Goal: Use online tool/utility: Utilize a website feature to perform a specific function

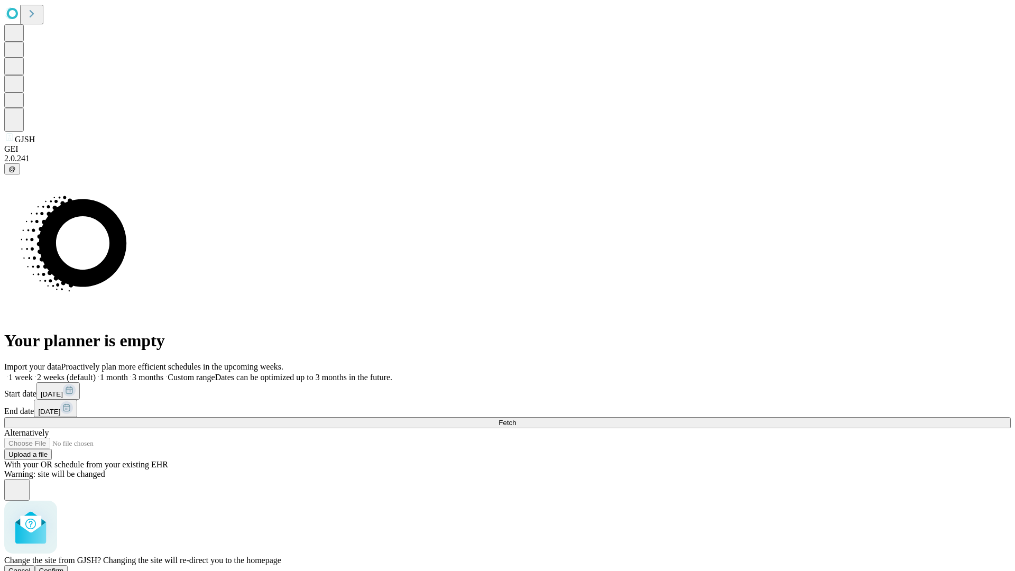
click at [64, 567] on span "Confirm" at bounding box center [51, 571] width 25 height 8
click at [128, 373] on label "1 month" at bounding box center [112, 377] width 32 height 9
click at [516, 419] on span "Fetch" at bounding box center [507, 423] width 17 height 8
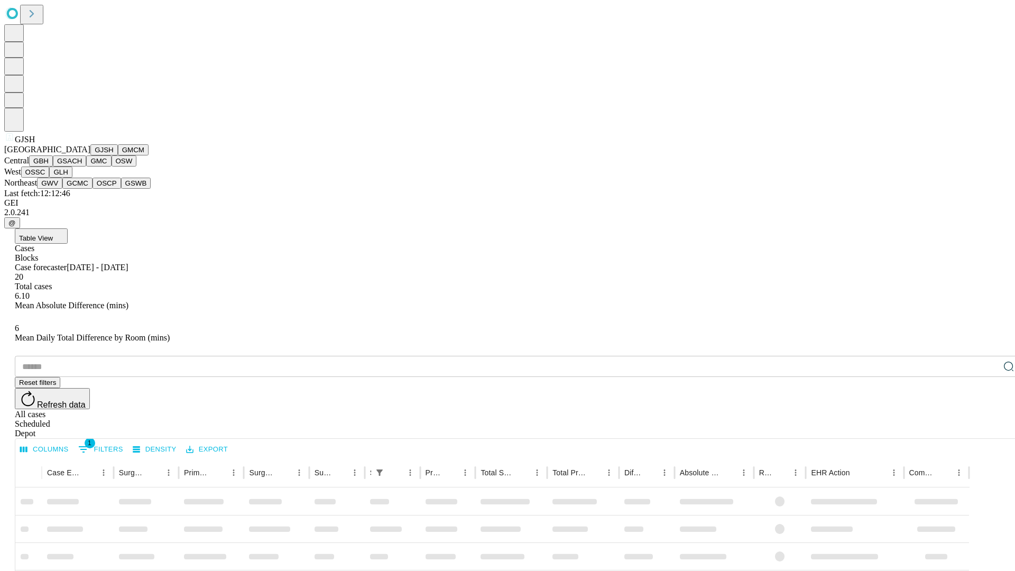
click at [118, 155] on button "GMCM" at bounding box center [133, 149] width 31 height 11
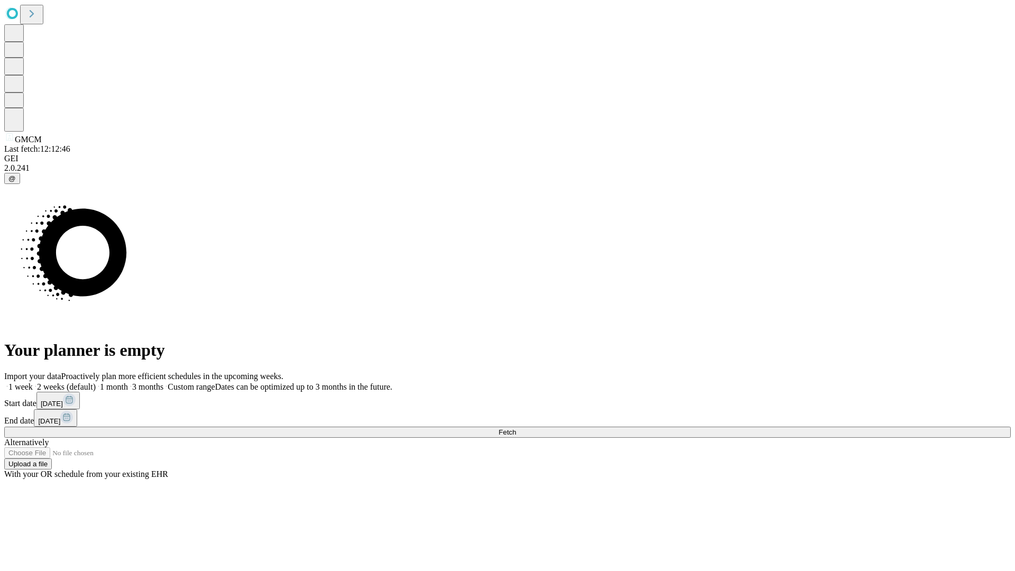
click at [128, 382] on label "1 month" at bounding box center [112, 386] width 32 height 9
click at [516, 428] on span "Fetch" at bounding box center [507, 432] width 17 height 8
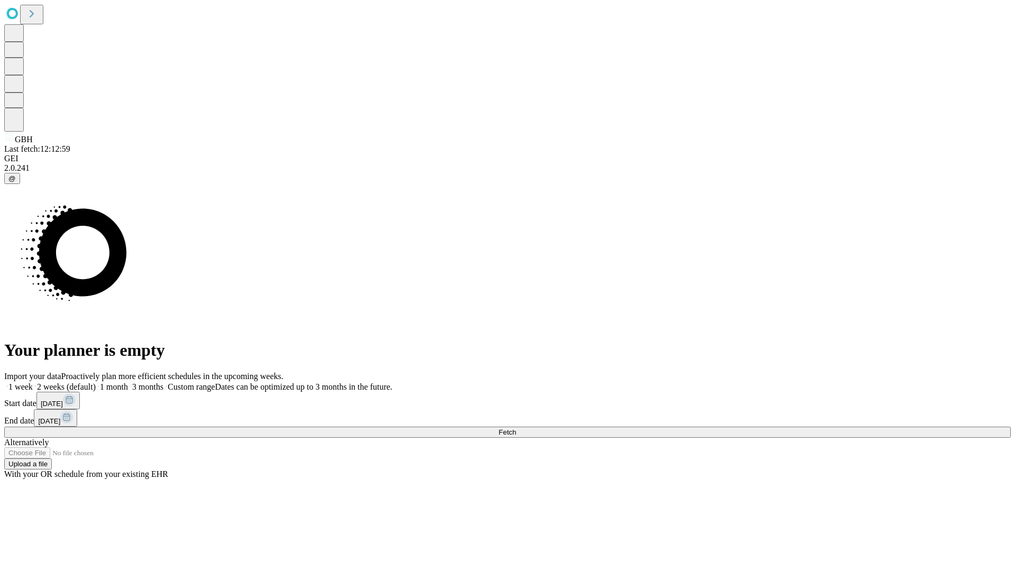
click at [128, 382] on label "1 month" at bounding box center [112, 386] width 32 height 9
click at [516, 428] on span "Fetch" at bounding box center [507, 432] width 17 height 8
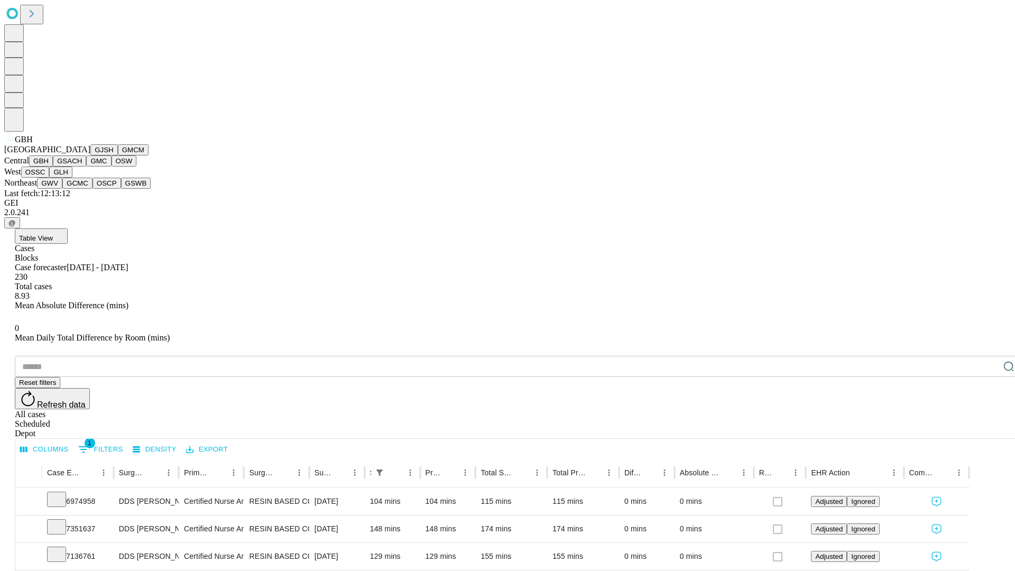
click at [82, 167] on button "GSACH" at bounding box center [69, 160] width 33 height 11
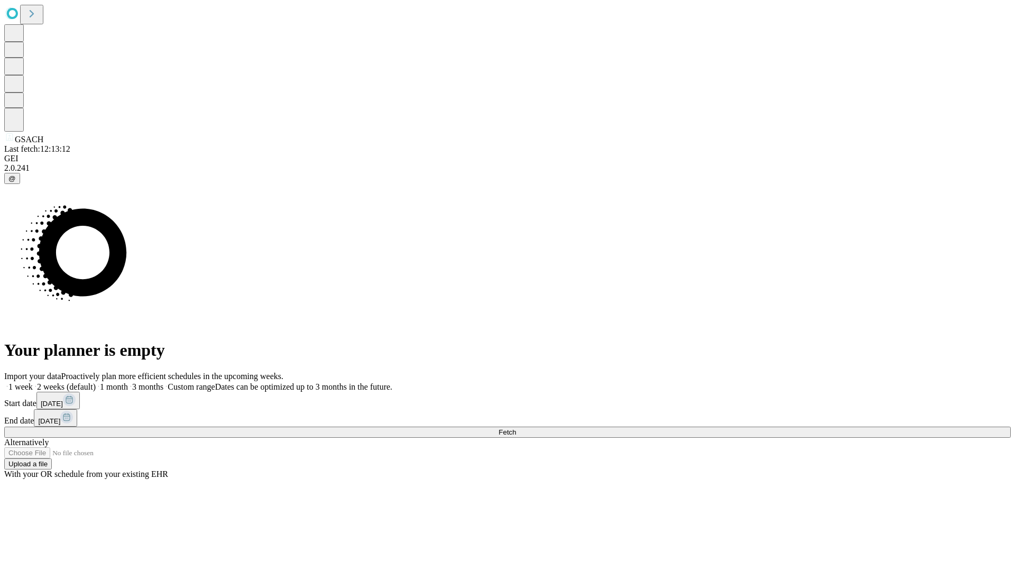
click at [128, 382] on label "1 month" at bounding box center [112, 386] width 32 height 9
click at [516, 428] on span "Fetch" at bounding box center [507, 432] width 17 height 8
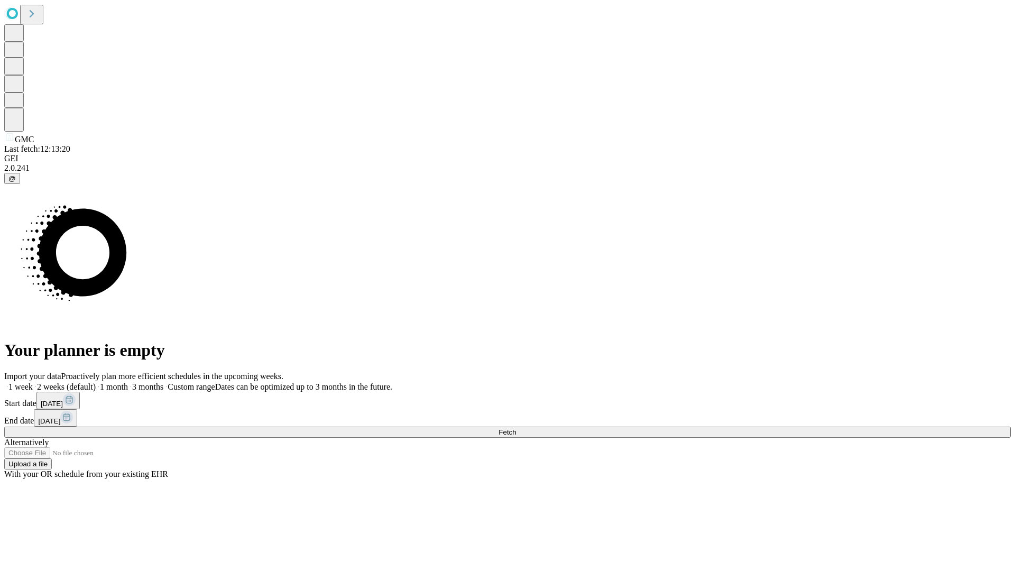
click at [128, 382] on label "1 month" at bounding box center [112, 386] width 32 height 9
click at [516, 428] on span "Fetch" at bounding box center [507, 432] width 17 height 8
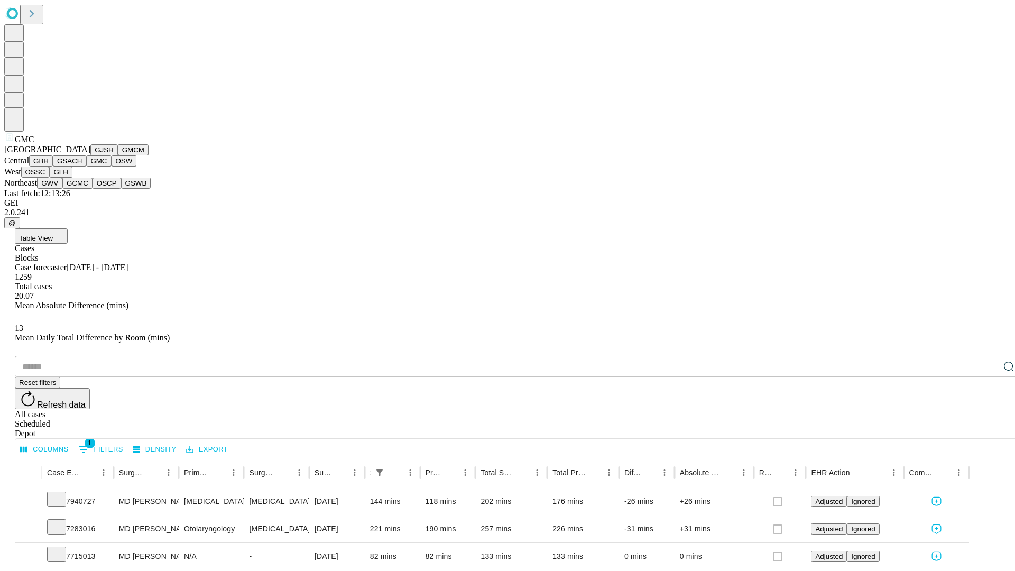
click at [112, 167] on button "OSW" at bounding box center [124, 160] width 25 height 11
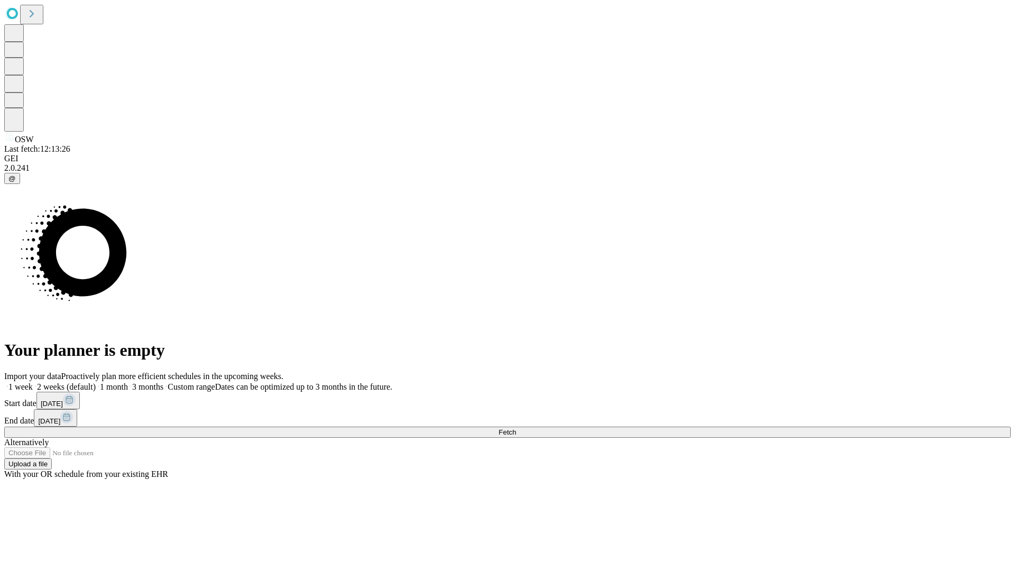
click at [128, 382] on label "1 month" at bounding box center [112, 386] width 32 height 9
click at [516, 428] on span "Fetch" at bounding box center [507, 432] width 17 height 8
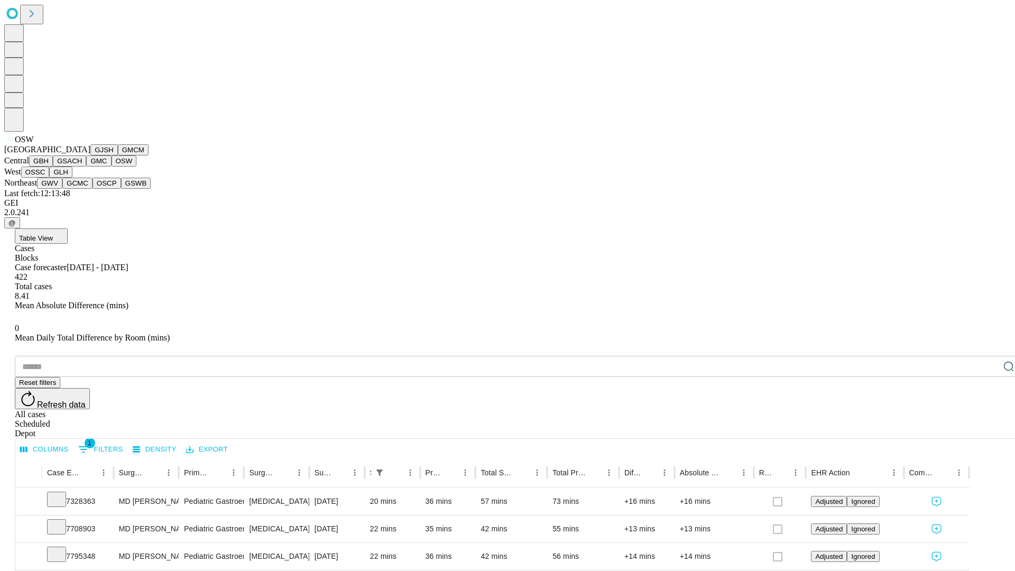
click at [50, 178] on button "OSSC" at bounding box center [35, 172] width 29 height 11
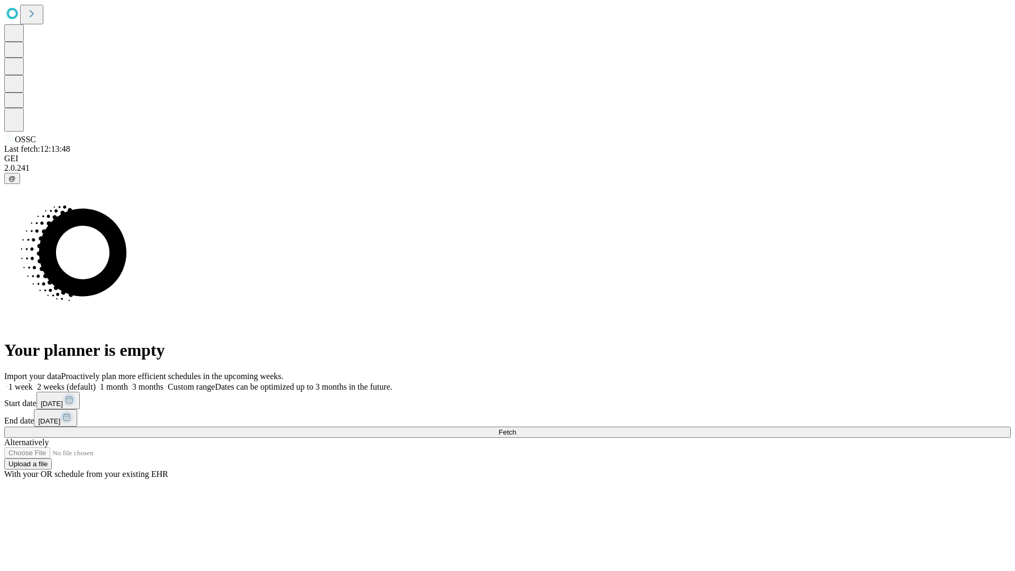
click at [128, 382] on label "1 month" at bounding box center [112, 386] width 32 height 9
click at [516, 428] on span "Fetch" at bounding box center [507, 432] width 17 height 8
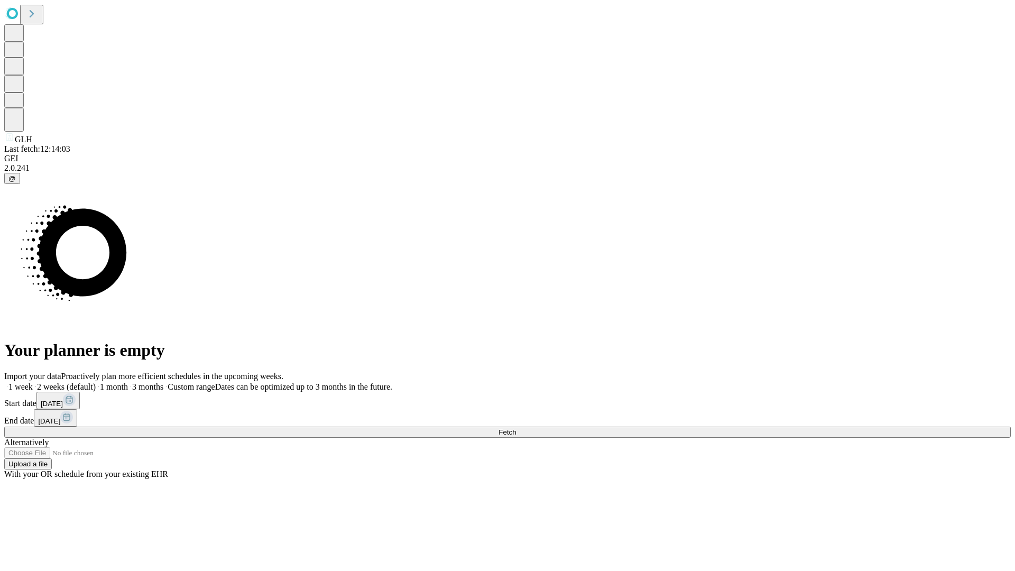
click at [128, 382] on label "1 month" at bounding box center [112, 386] width 32 height 9
click at [516, 428] on span "Fetch" at bounding box center [507, 432] width 17 height 8
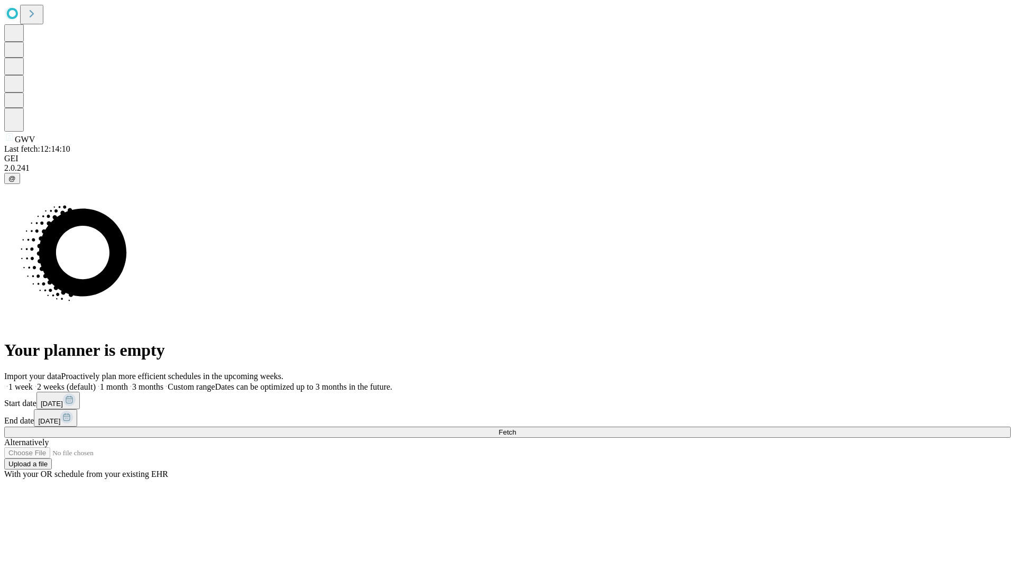
click at [128, 382] on label "1 month" at bounding box center [112, 386] width 32 height 9
click at [516, 428] on span "Fetch" at bounding box center [507, 432] width 17 height 8
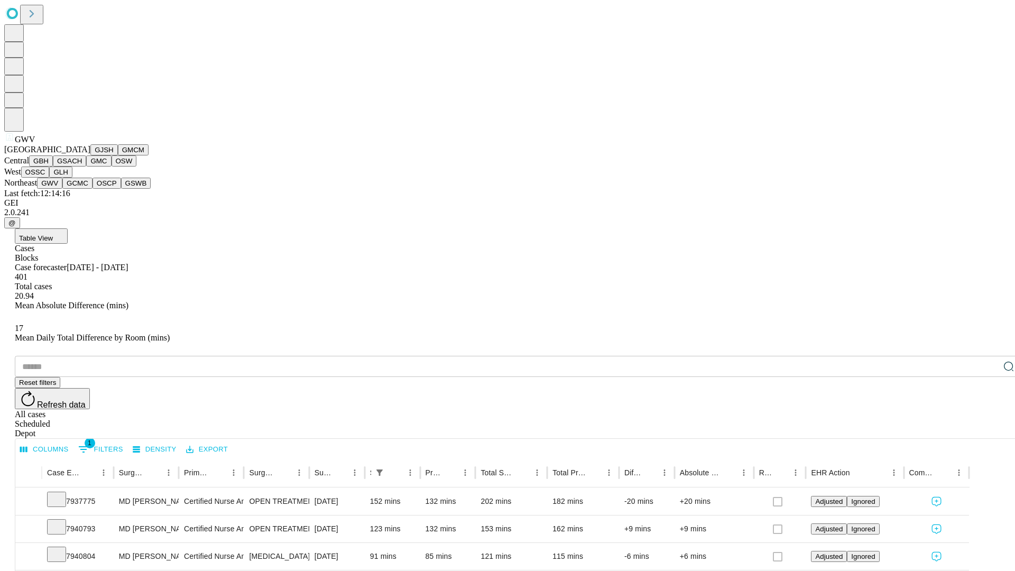
click at [82, 189] on button "GCMC" at bounding box center [77, 183] width 30 height 11
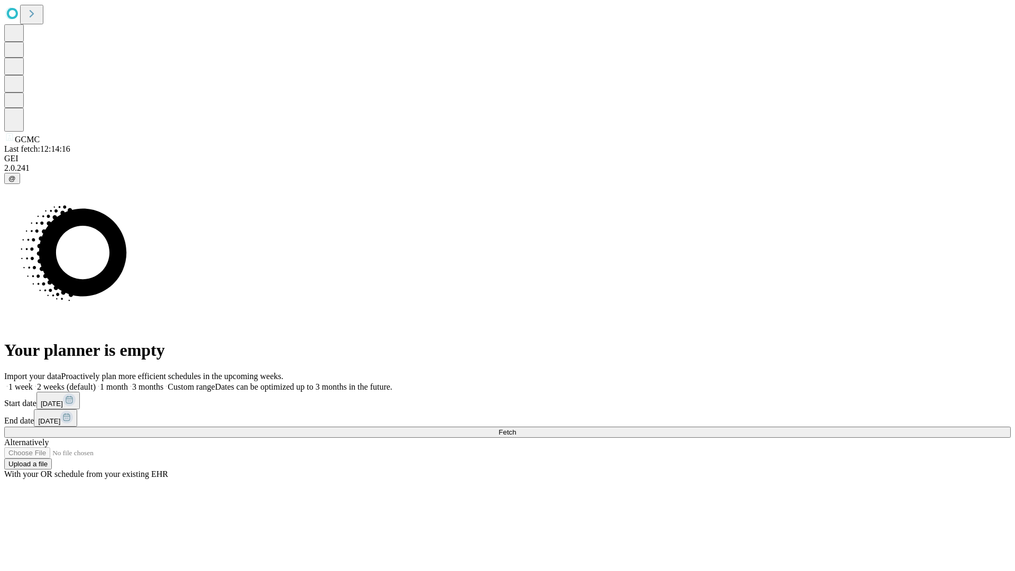
click at [128, 382] on label "1 month" at bounding box center [112, 386] width 32 height 9
click at [516, 428] on span "Fetch" at bounding box center [507, 432] width 17 height 8
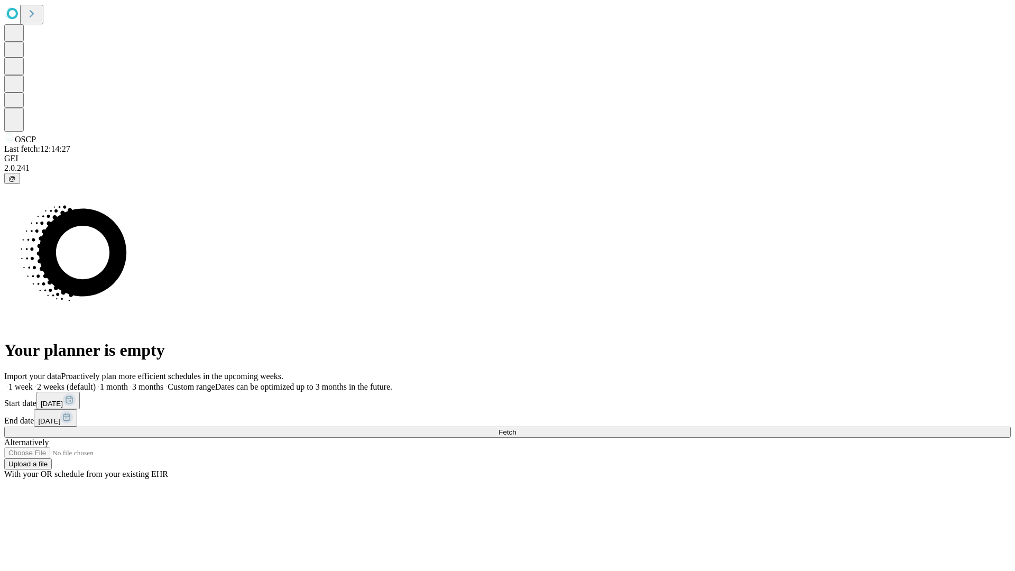
click at [128, 382] on label "1 month" at bounding box center [112, 386] width 32 height 9
click at [516, 428] on span "Fetch" at bounding box center [507, 432] width 17 height 8
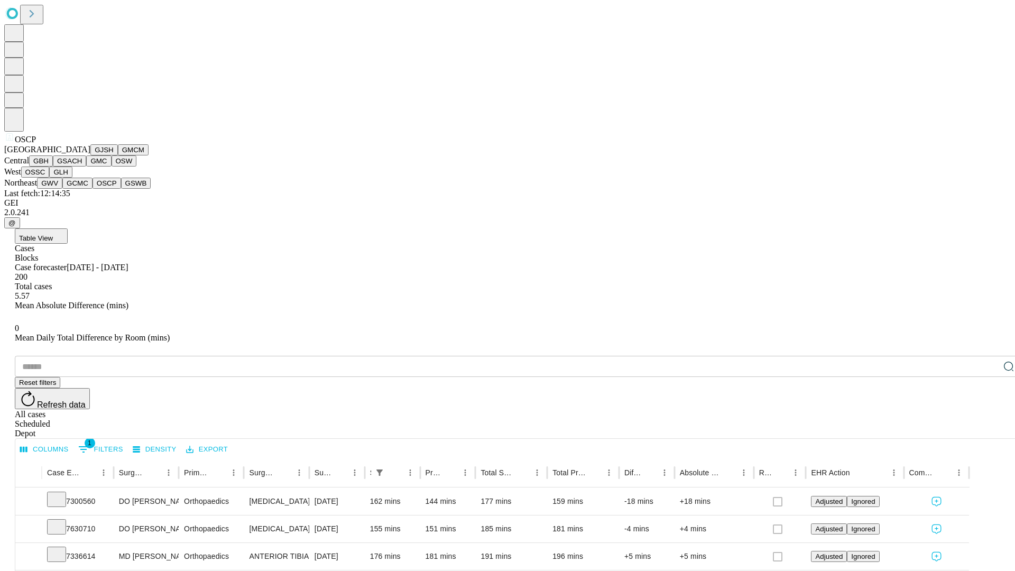
click at [121, 189] on button "GSWB" at bounding box center [136, 183] width 30 height 11
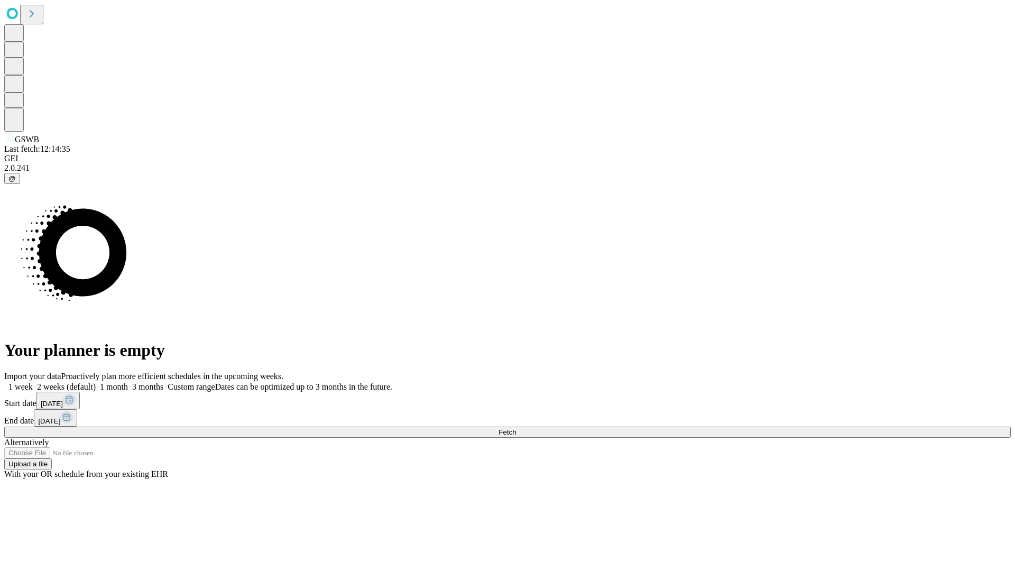
click at [128, 382] on label "1 month" at bounding box center [112, 386] width 32 height 9
click at [516, 428] on span "Fetch" at bounding box center [507, 432] width 17 height 8
